Goal: Task Accomplishment & Management: Manage account settings

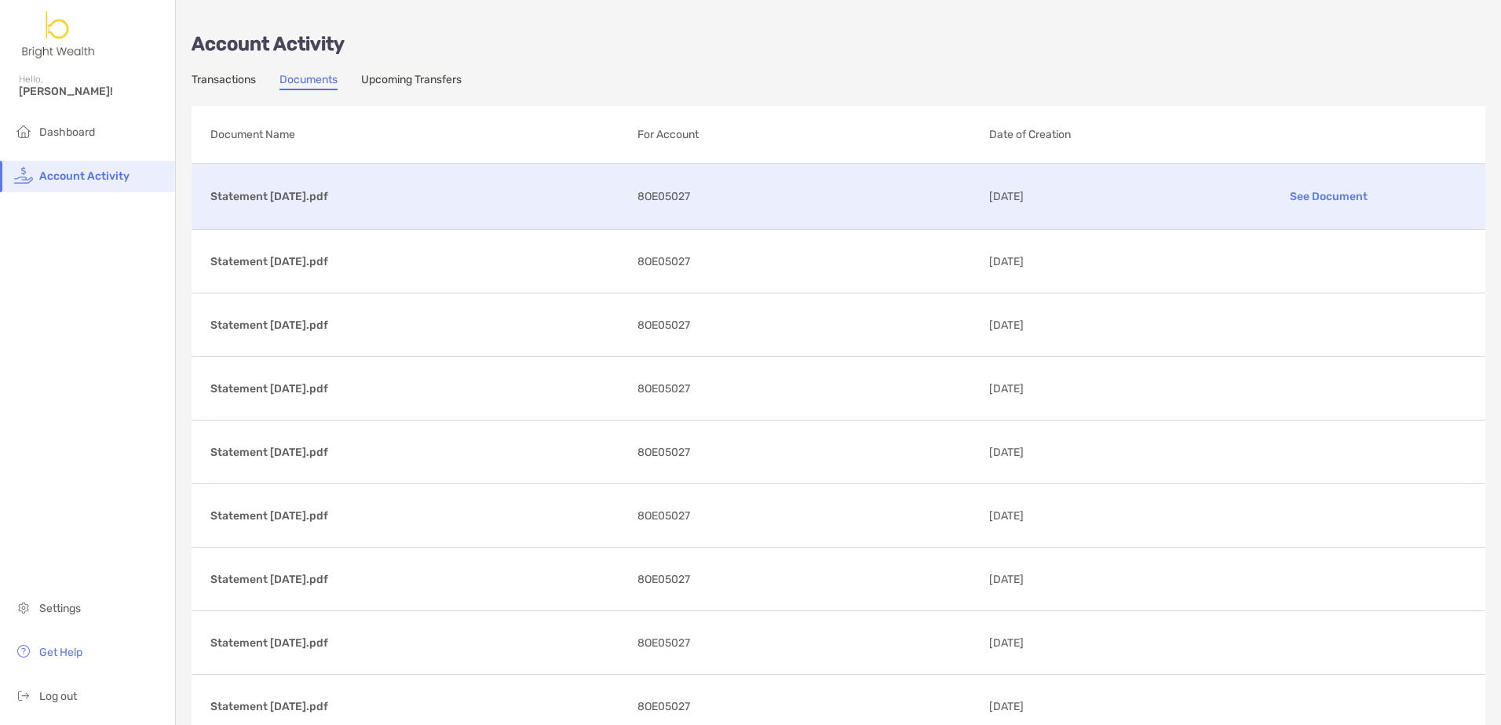
click at [279, 197] on p "Statement [DATE].pdf" at bounding box center [417, 197] width 415 height 20
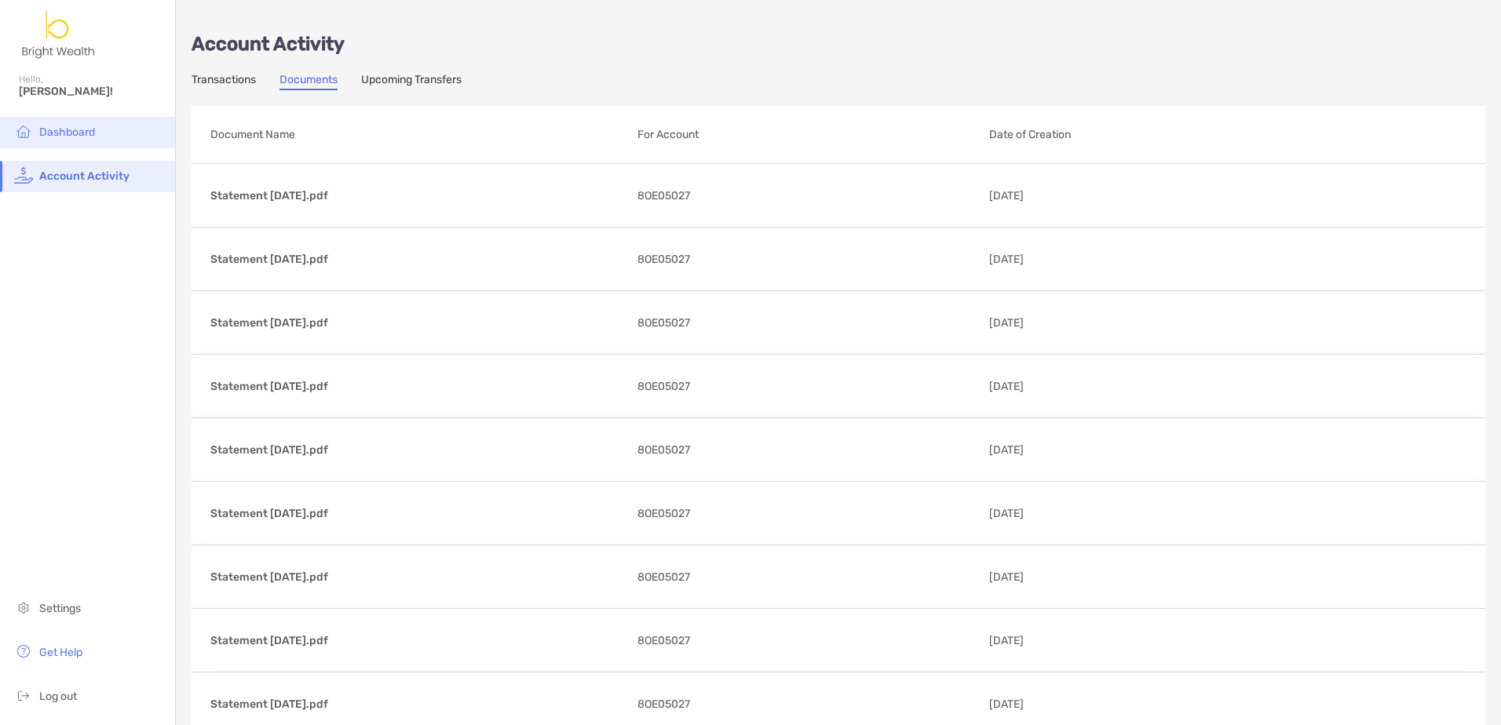
click at [60, 133] on span "Dashboard" at bounding box center [67, 132] width 56 height 13
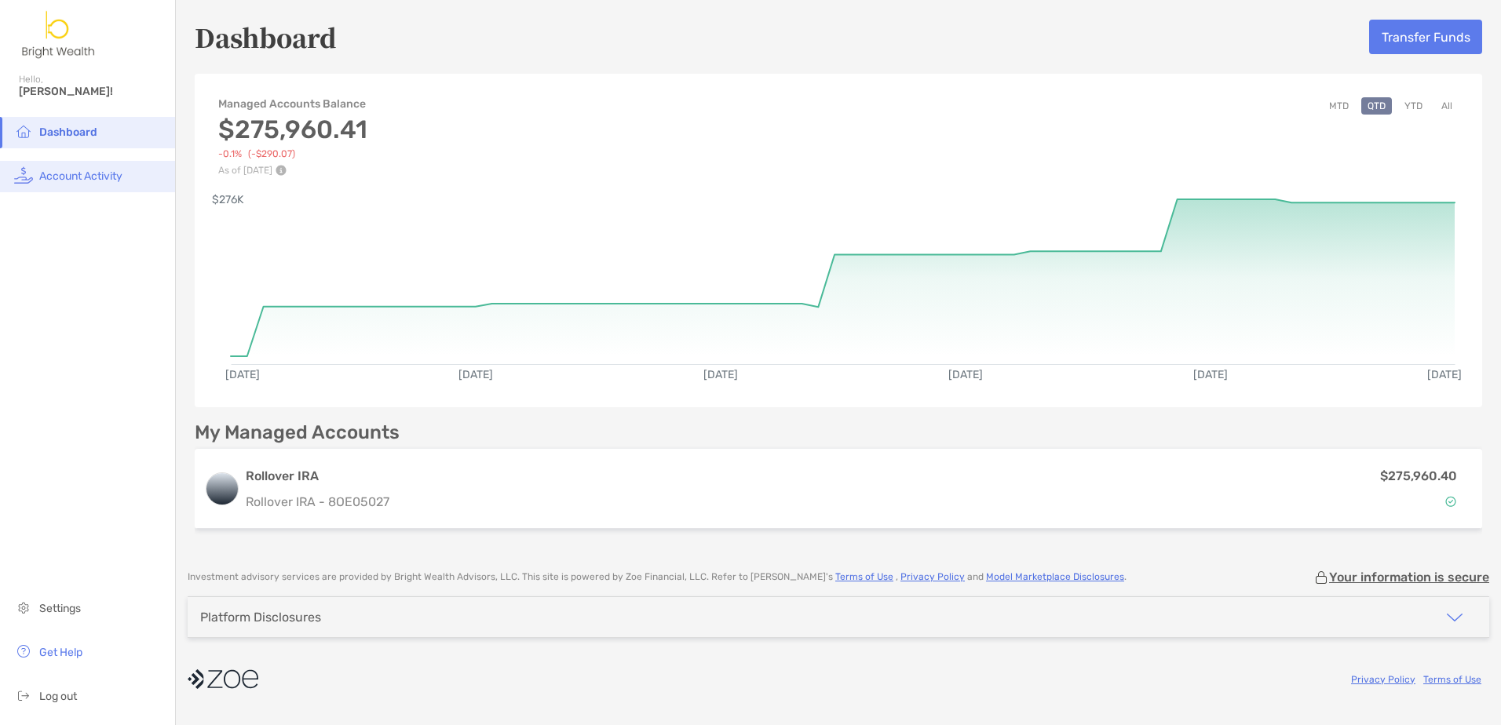
click at [75, 171] on span "Account Activity" at bounding box center [80, 176] width 83 height 13
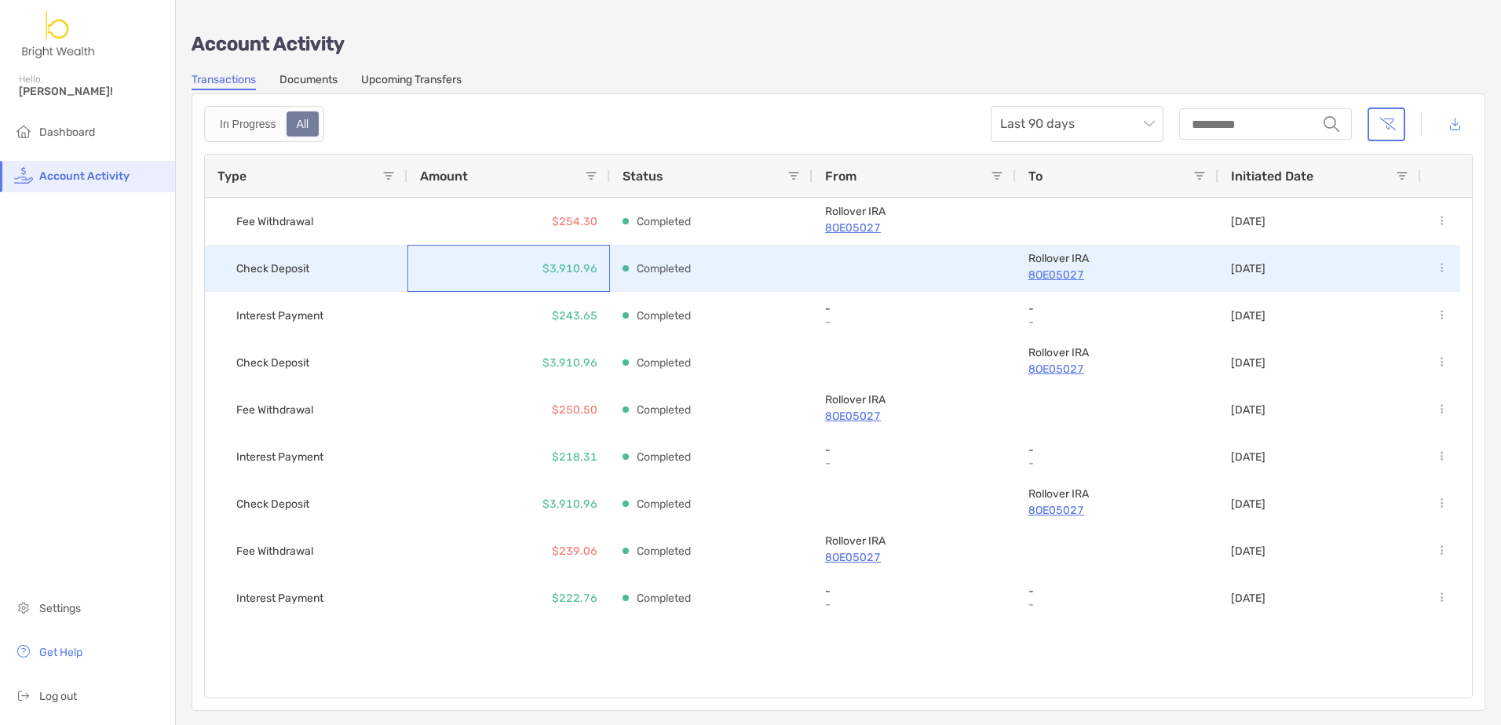
click at [581, 279] on div "$3,910.96" at bounding box center [569, 269] width 55 height 46
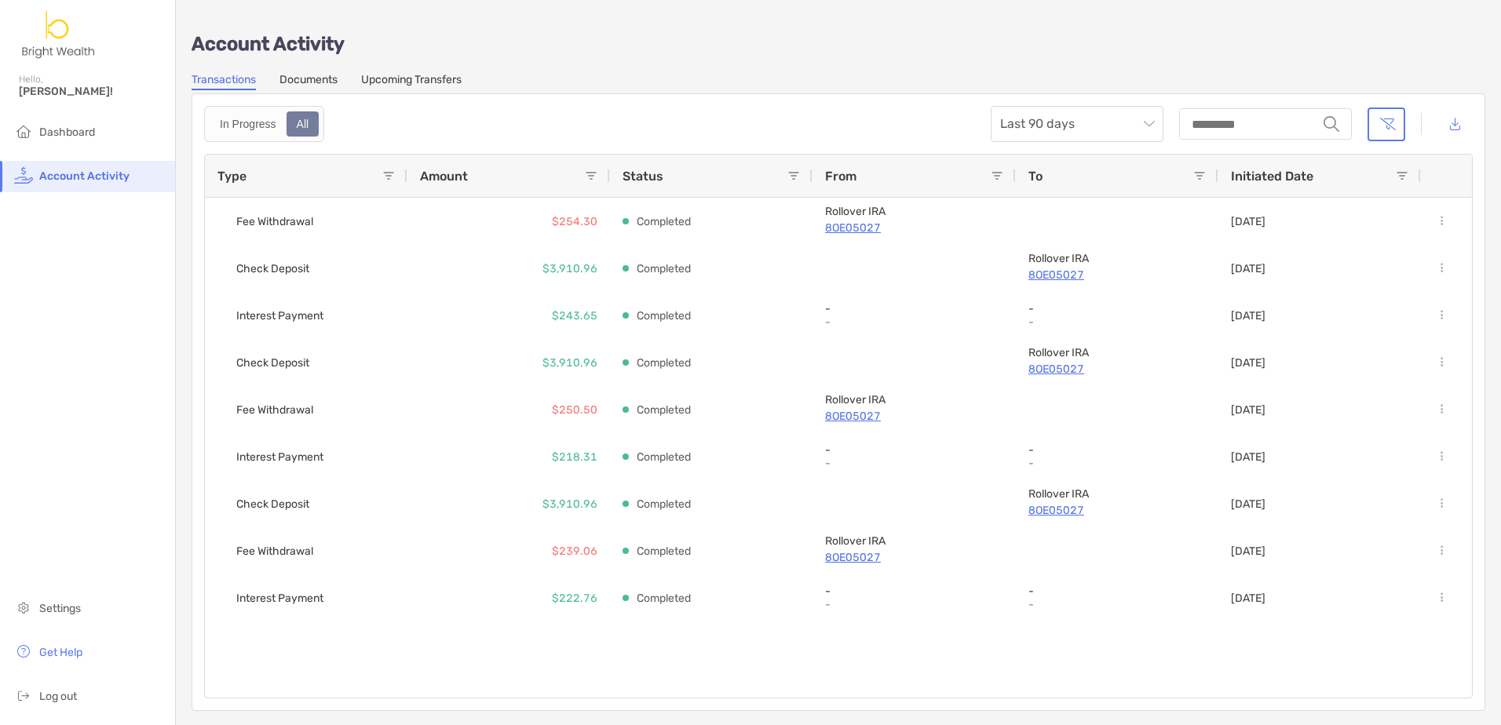
click at [666, 66] on div "Account Activity Transactions Documents Upcoming Transfers In Progress All Last…" at bounding box center [838, 363] width 1325 height 727
click at [86, 137] on span "Dashboard" at bounding box center [67, 132] width 56 height 13
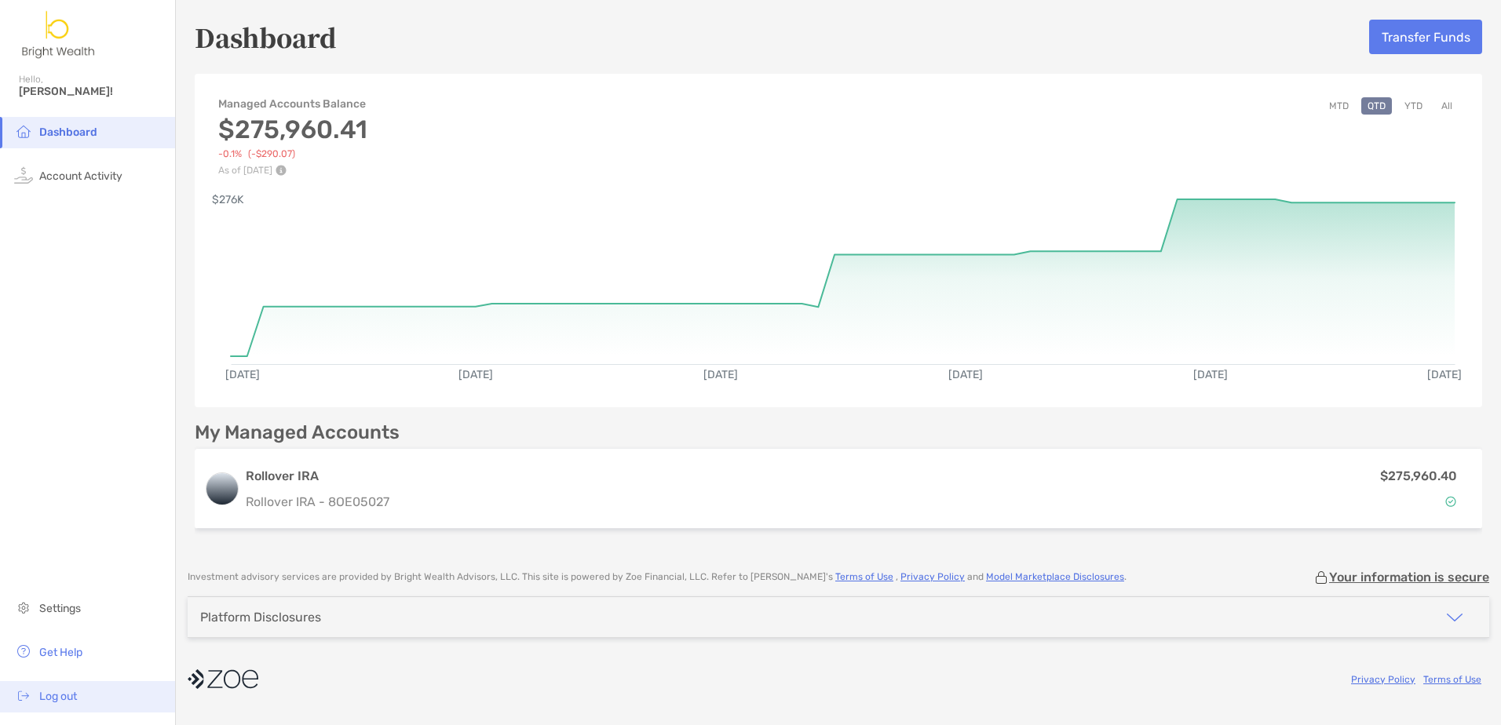
click at [71, 702] on span "Log out" at bounding box center [58, 696] width 38 height 13
